Goal: Task Accomplishment & Management: Manage account settings

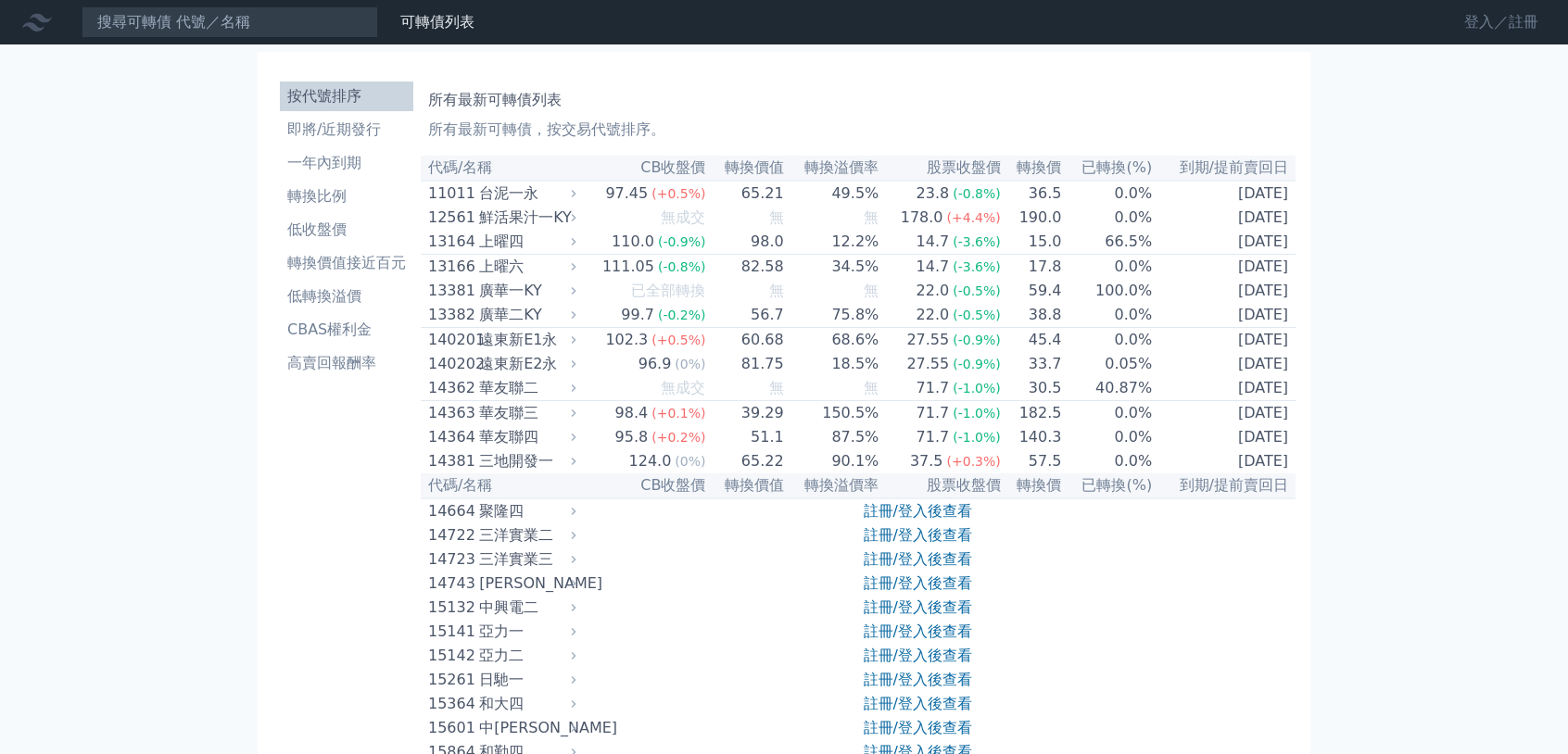
click at [1470, 19] on link "登入／註冊" at bounding box center [1501, 22] width 104 height 29
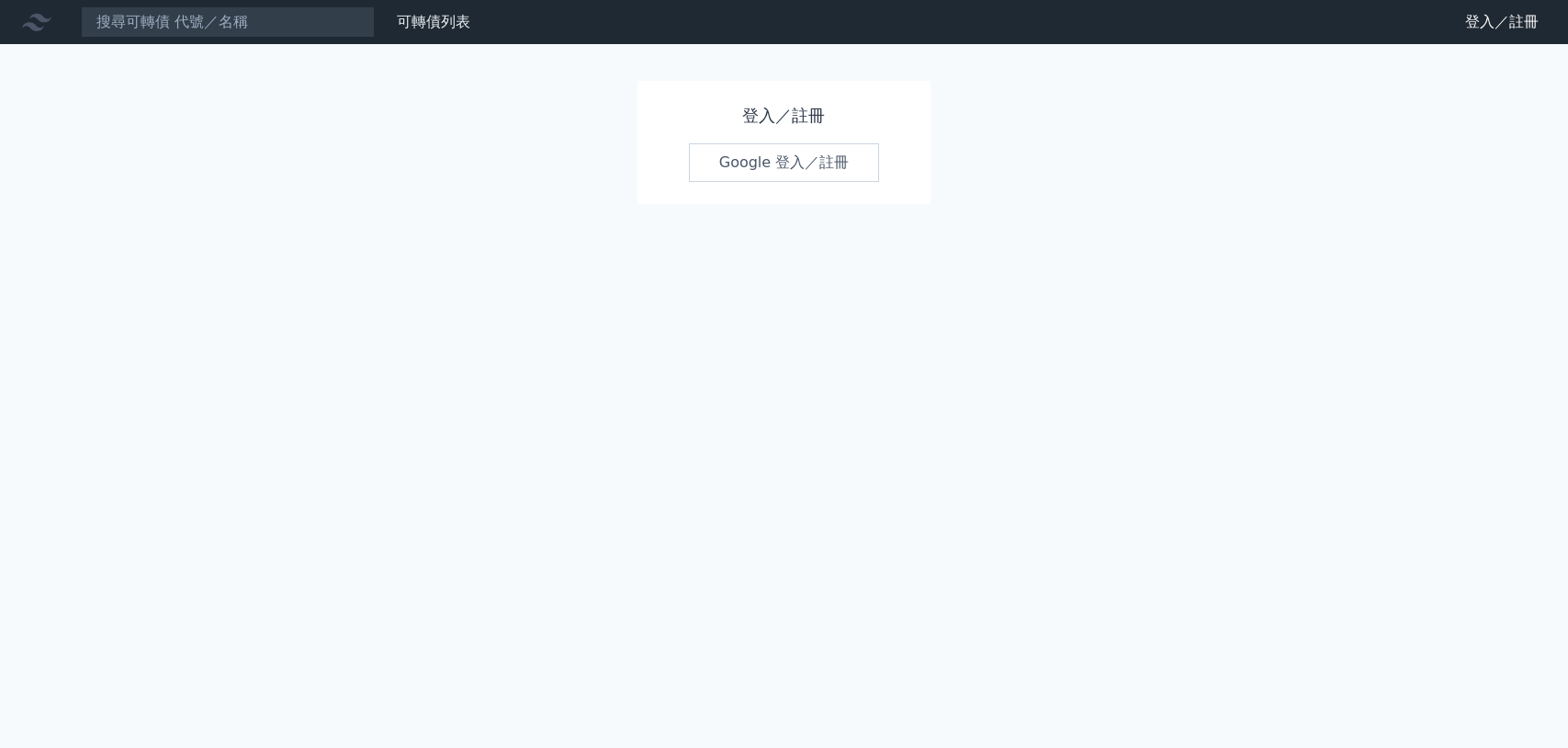
click at [776, 149] on link "Google 登入／註冊" at bounding box center [784, 162] width 191 height 39
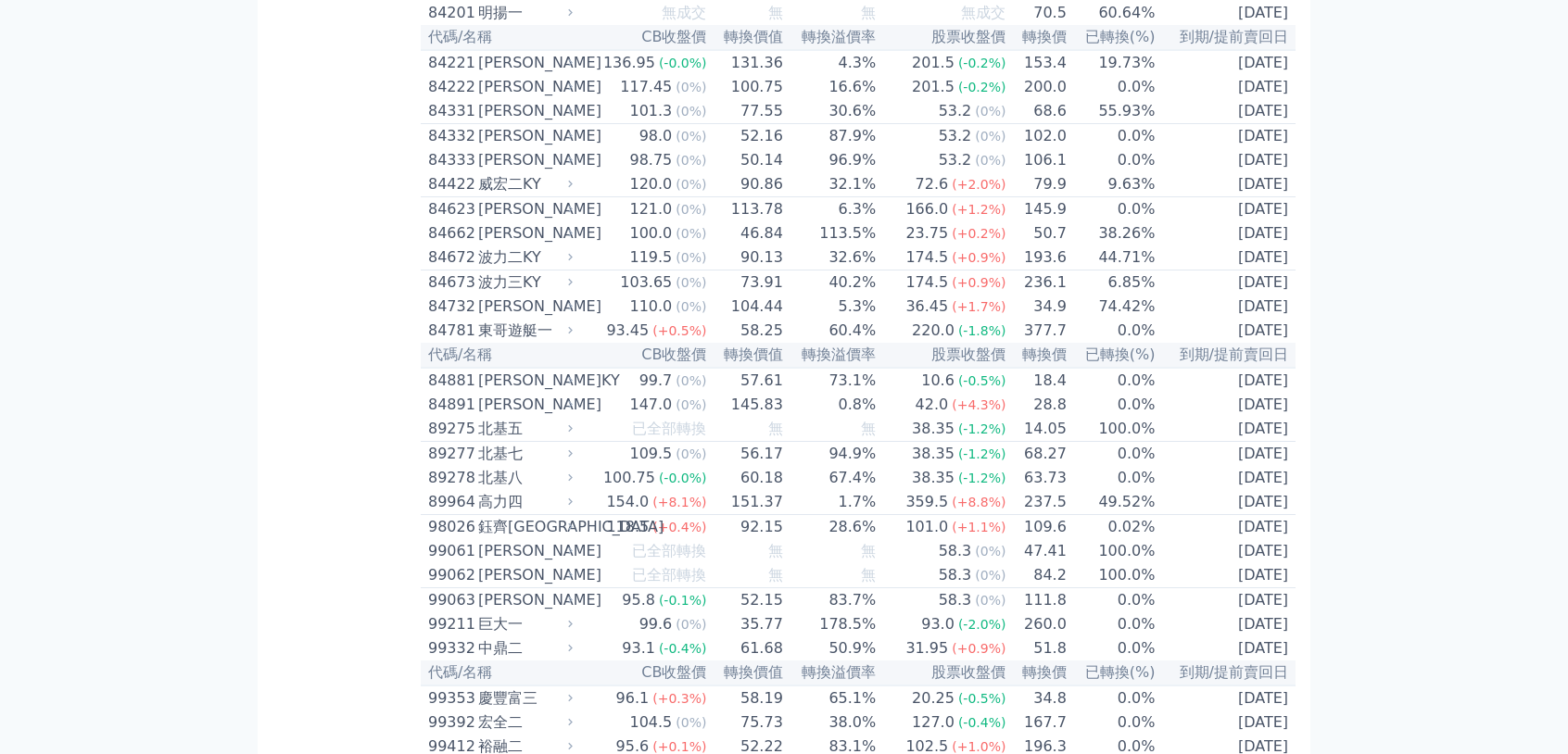
scroll to position [10197, 0]
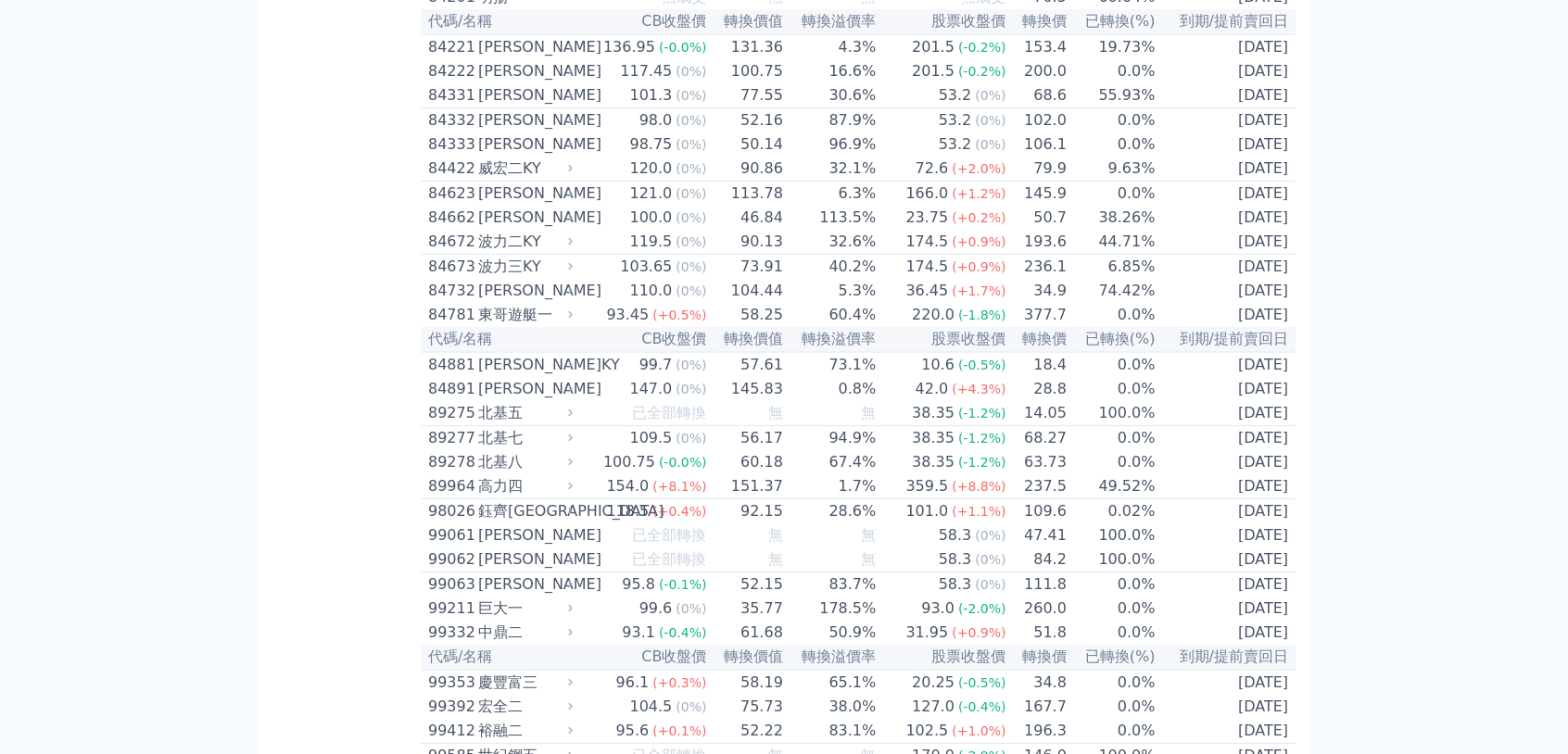
scroll to position [10629, 0]
